Goal: Task Accomplishment & Management: Use online tool/utility

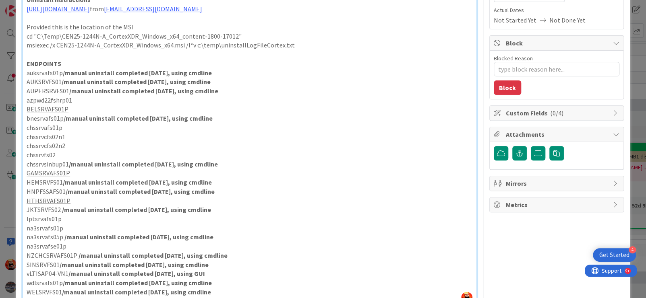
scroll to position [161, 0]
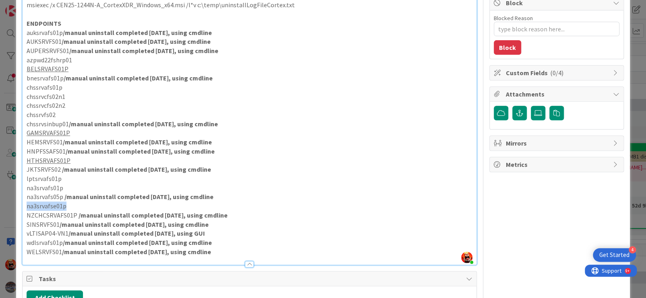
drag, startPoint x: 62, startPoint y: 214, endPoint x: 27, endPoint y: 213, distance: 34.3
click at [27, 211] on p "na3srvafse01p" at bounding box center [250, 206] width 446 height 9
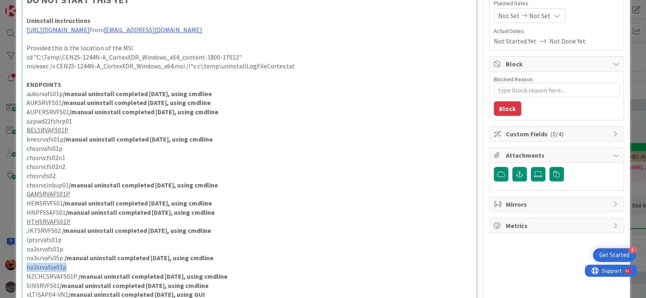
scroll to position [0, 0]
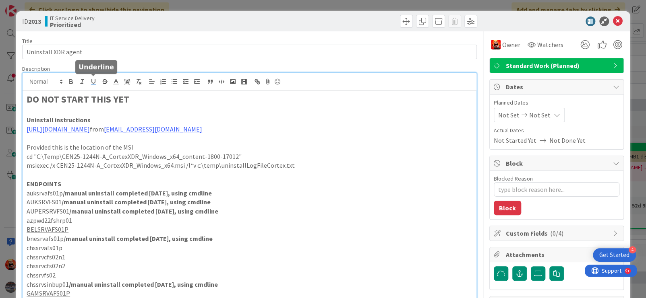
click at [93, 82] on icon "button" at bounding box center [93, 81] width 7 height 7
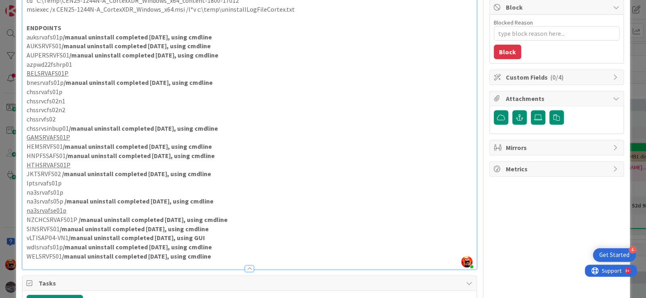
scroll to position [162, 0]
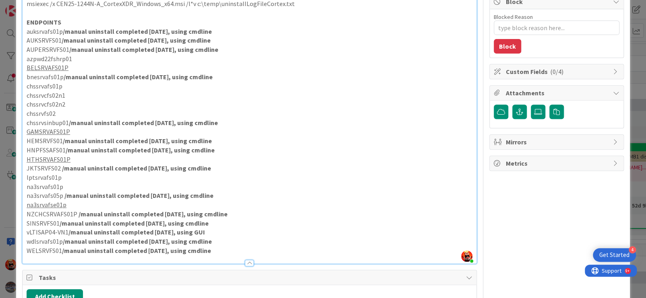
click at [245, 173] on p "JKTSRVFS02 /manual uninstall completed [DATE], using cmdline" at bounding box center [250, 168] width 446 height 9
type textarea "x"
click at [63, 82] on p "bnesrvafs01p /manual uninstall completed [DATE], using cmdline" at bounding box center [250, 76] width 446 height 9
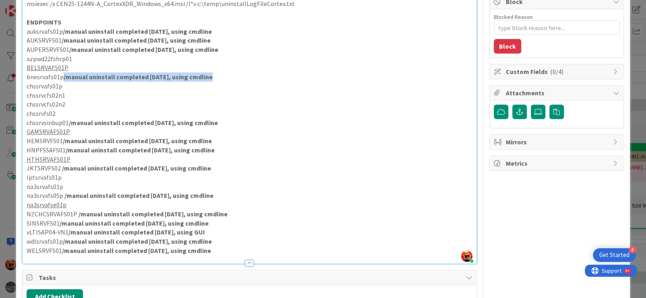
drag, startPoint x: 64, startPoint y: 86, endPoint x: 205, endPoint y: 87, distance: 141.7
click at [206, 81] on strong "/manual uninstall completed [DATE], using cmdline" at bounding box center [138, 77] width 149 height 8
drag, startPoint x: 207, startPoint y: 87, endPoint x: 64, endPoint y: 84, distance: 143.3
click at [64, 81] on strong "/manual uninstall completed [DATE], using cmdline" at bounding box center [138, 77] width 149 height 8
copy strong "/manual uninstall completed [DATE], using cmdline"
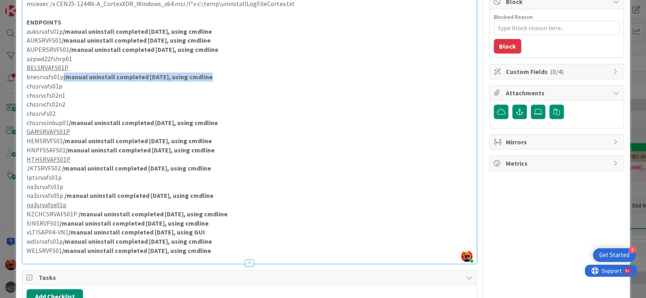
copy strong "/manual uninstall completed [DATE], using cmdline"
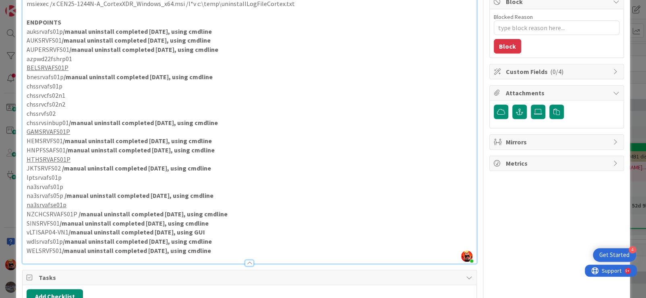
click at [81, 72] on p "BELSRVAFS01P" at bounding box center [250, 67] width 446 height 9
click at [169, 72] on strong "/manual uninstall completed [DATE], using cmdline" at bounding box center [142, 68] width 149 height 8
click at [68, 72] on u "BELSRVAFS01P" at bounding box center [48, 68] width 42 height 8
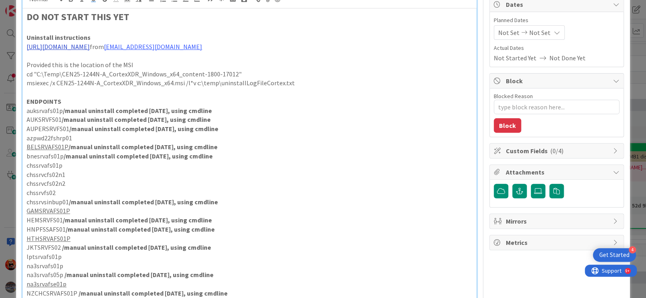
scroll to position [81, 0]
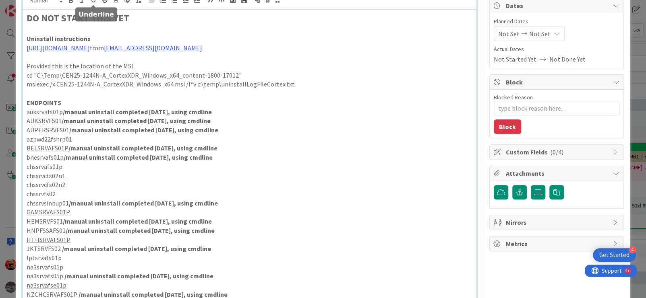
click at [94, 4] on div at bounding box center [93, 5] width 5 height 2
click at [66, 152] on u "BELSRVAFS01P" at bounding box center [48, 148] width 42 height 8
click at [92, 1] on icon "button" at bounding box center [93, 0] width 3 height 4
click at [211, 107] on p "ENDPOINTS" at bounding box center [250, 102] width 446 height 9
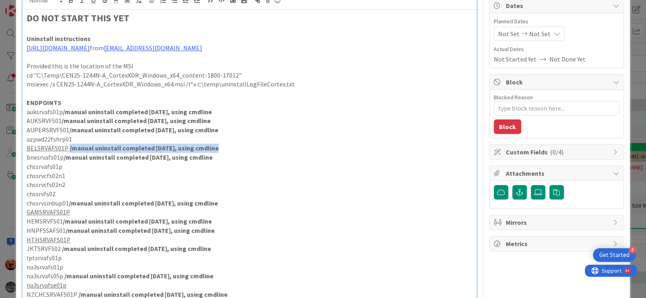
drag, startPoint x: 69, startPoint y: 158, endPoint x: 211, endPoint y: 156, distance: 141.7
click at [211, 152] on strong "/manual uninstall completed [DATE], using cmdline" at bounding box center [144, 148] width 149 height 8
copy strong "/manual uninstall completed [DATE], using cmdline"
drag, startPoint x: 26, startPoint y: 157, endPoint x: 67, endPoint y: 157, distance: 40.7
click at [66, 152] on u "BELSRVAFS01P" at bounding box center [48, 148] width 42 height 8
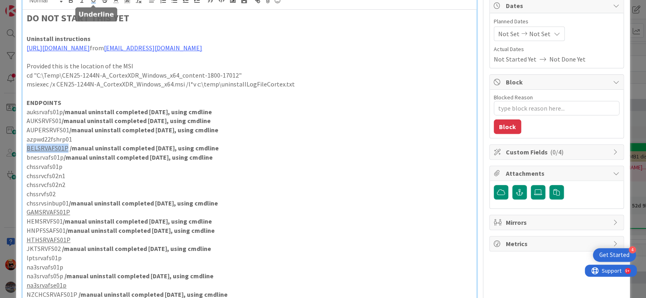
click at [93, 0] on icon "button" at bounding box center [93, 0] width 7 height 7
click at [72, 217] on p "GAMSRVAFS01P" at bounding box center [250, 212] width 446 height 9
drag, startPoint x: 27, startPoint y: 222, endPoint x: 67, endPoint y: 221, distance: 39.9
click at [67, 216] on u "GAMSRVAFS01P" at bounding box center [48, 212] width 43 height 8
click at [93, 1] on icon "button" at bounding box center [93, 0] width 7 height 7
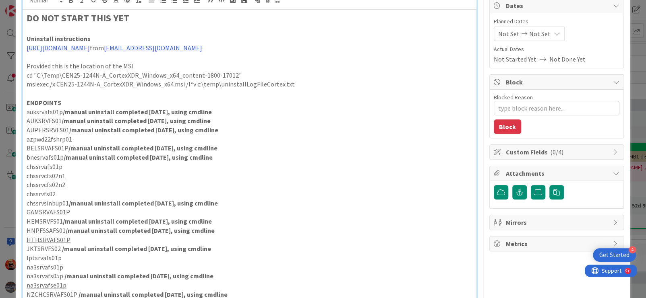
click at [87, 217] on p "GAMSRVAFS01P" at bounding box center [250, 212] width 446 height 9
drag, startPoint x: 28, startPoint y: 248, endPoint x: 67, endPoint y: 248, distance: 39.0
click at [67, 244] on u "HTHSRVAFS01P" at bounding box center [49, 240] width 44 height 8
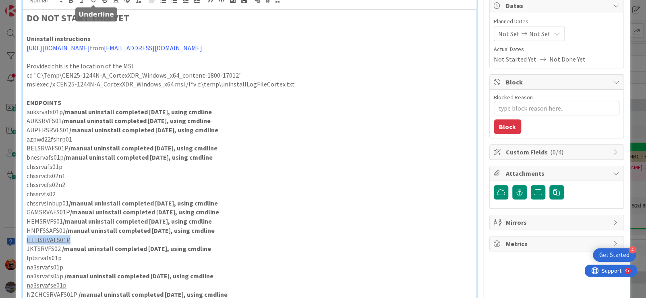
click at [90, 2] on icon "button" at bounding box center [93, 0] width 7 height 7
click at [81, 245] on p "HTHSRVAFS01P" at bounding box center [250, 239] width 446 height 9
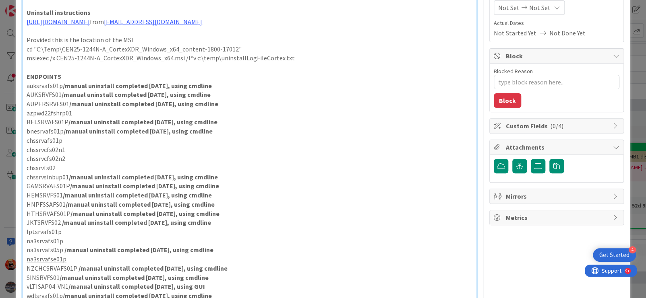
scroll to position [162, 0]
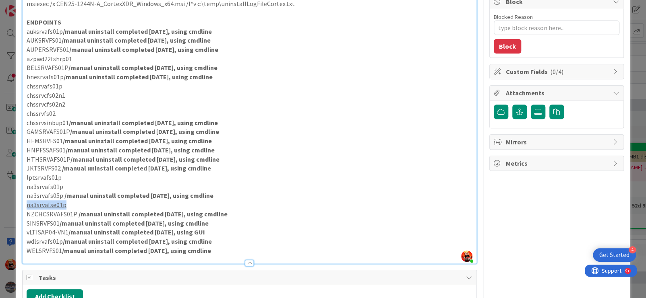
drag, startPoint x: 62, startPoint y: 215, endPoint x: 25, endPoint y: 215, distance: 37.0
click at [25, 215] on div "DO NOT START THIS YET Uninstall instructions [URL][DOMAIN_NAME] from [EMAIL_ADD…" at bounding box center [250, 96] width 454 height 334
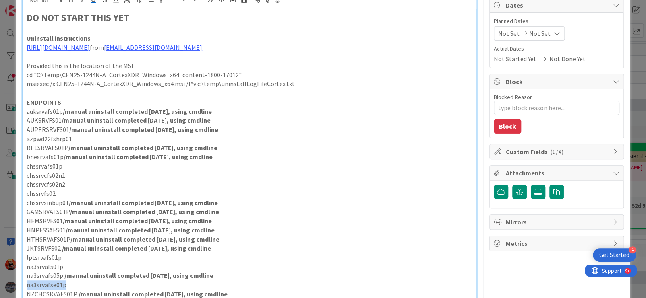
scroll to position [81, 0]
click at [95, 2] on icon "button" at bounding box center [93, 0] width 7 height 7
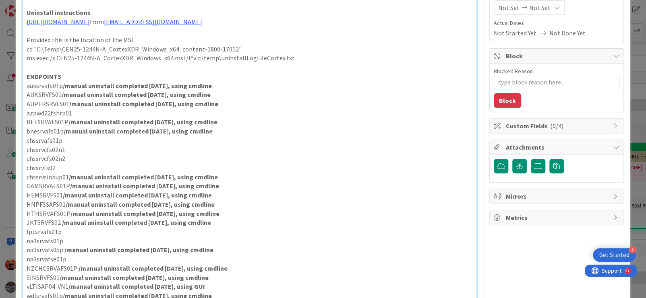
scroll to position [122, 0]
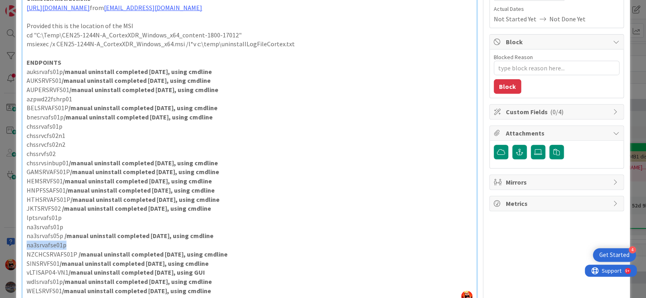
click at [74, 250] on p "na3srvafse01p" at bounding box center [250, 245] width 446 height 9
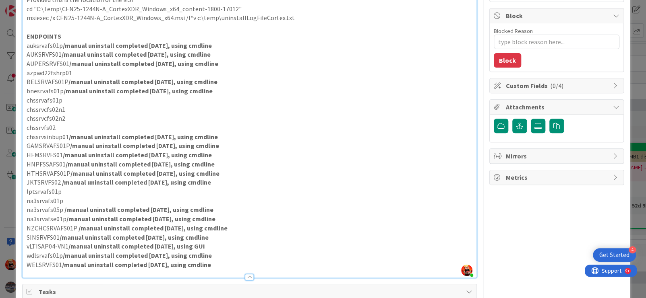
scroll to position [162, 0]
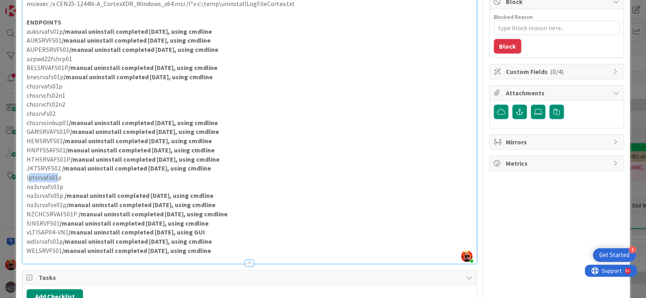
drag, startPoint x: 32, startPoint y: 187, endPoint x: 57, endPoint y: 186, distance: 25.0
click at [57, 182] on p "lptsrvafs01p" at bounding box center [250, 177] width 446 height 9
click at [100, 191] on p "na3srvafs01p" at bounding box center [250, 186] width 446 height 9
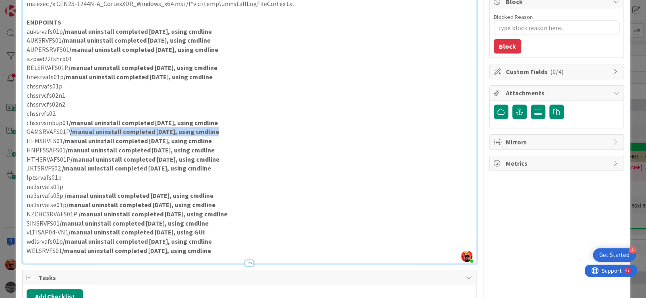
drag, startPoint x: 71, startPoint y: 141, endPoint x: 213, endPoint y: 143, distance: 141.7
click at [213, 136] on strong "/manual uninstall completed [DATE], using cmdline" at bounding box center [144, 132] width 149 height 8
copy strong "/manual uninstall completed [DATE], using cmdlin"
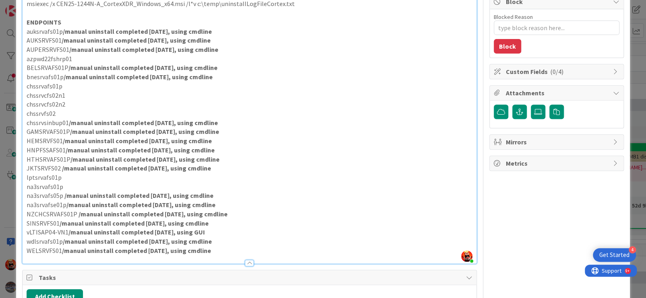
click at [80, 118] on p "chssrvfs02" at bounding box center [250, 113] width 446 height 9
drag, startPoint x: 55, startPoint y: 122, endPoint x: 199, endPoint y: 122, distance: 143.7
click at [199, 118] on p "chssrvfs02 /manual uninstall completed [DATE], using cmdline" at bounding box center [250, 113] width 446 height 9
copy strong "/manual uninstall completed [DATE], using cmdline"
click at [88, 100] on p "chssrvcfs02n1" at bounding box center [250, 95] width 446 height 9
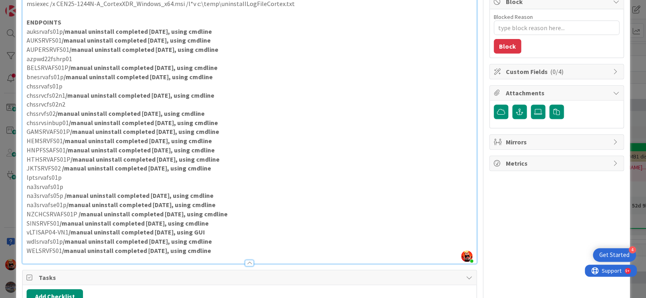
click at [82, 109] on p "chssrvcfs02n2" at bounding box center [250, 104] width 446 height 9
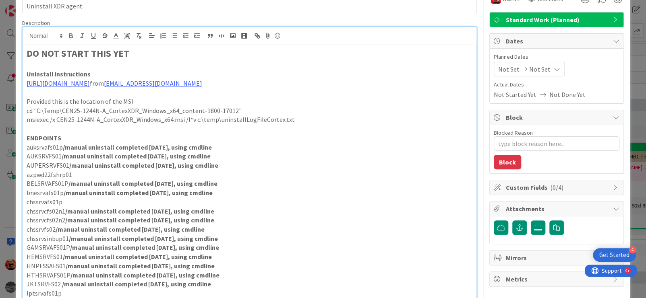
scroll to position [41, 0]
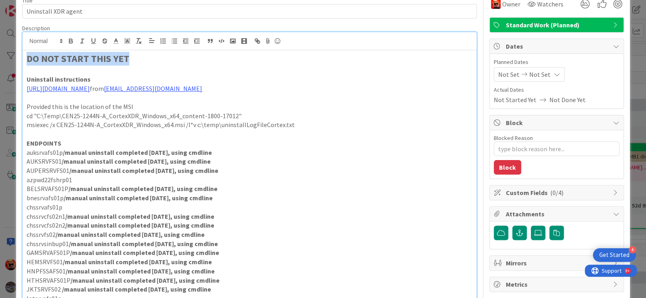
drag, startPoint x: 130, startPoint y: 59, endPoint x: 18, endPoint y: 57, distance: 111.9
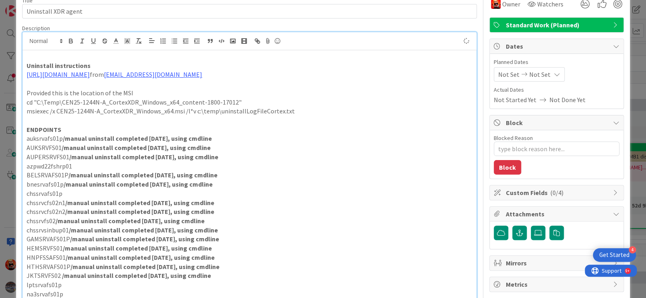
scroll to position [32, 0]
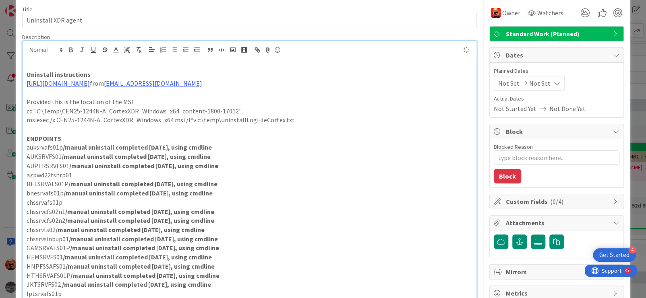
type textarea "x"
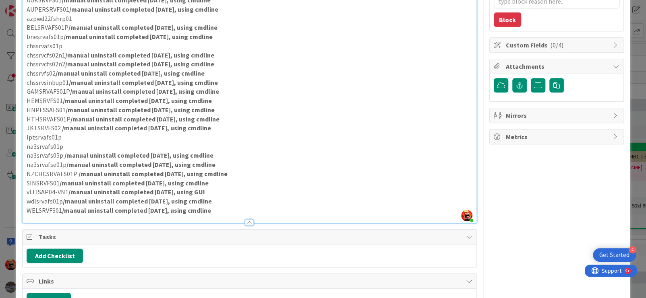
scroll to position [193, 0]
